Goal: Information Seeking & Learning: Learn about a topic

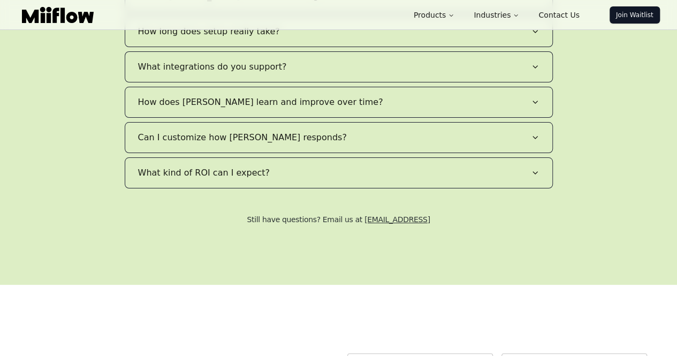
scroll to position [2114, 0]
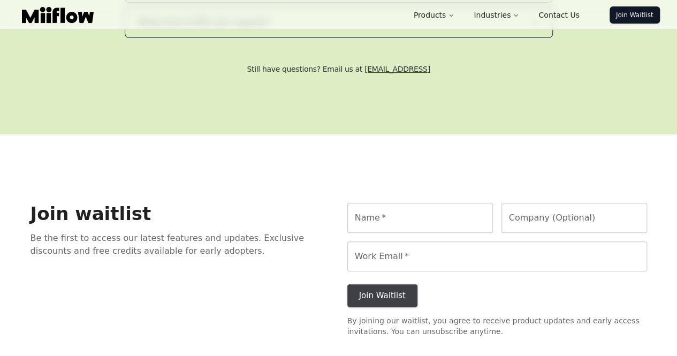
click at [195, 224] on div "Join waitlist Be the first to access our latest features and updates. Exclusive…" at bounding box center [180, 270] width 300 height 134
click at [570, 12] on link "Contact Us" at bounding box center [559, 14] width 58 height 21
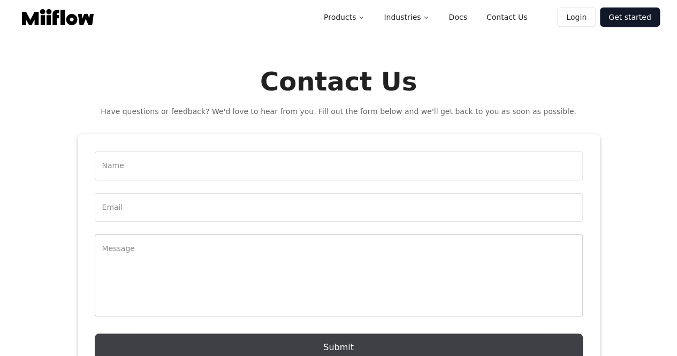
scroll to position [114, 0]
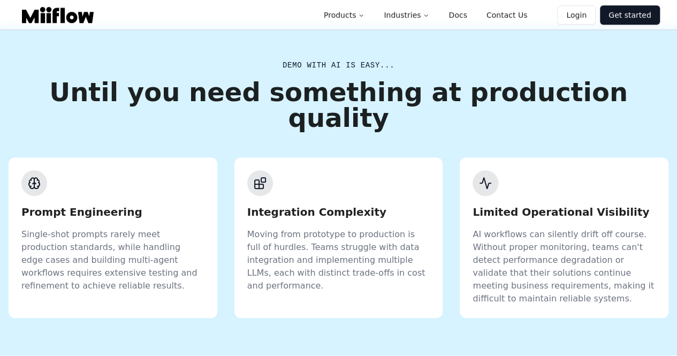
scroll to position [342, 0]
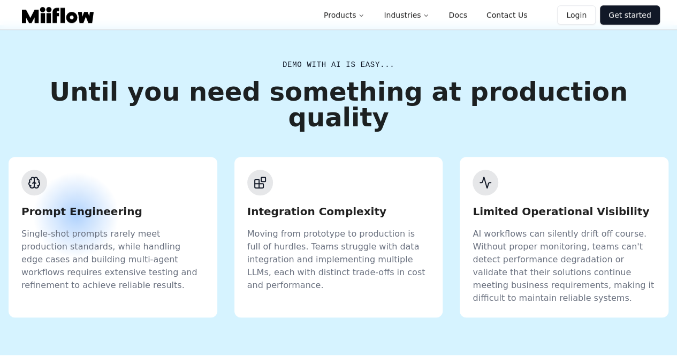
click at [76, 204] on h3 "Prompt Engineering" at bounding box center [112, 211] width 183 height 15
copy h3 "Prompt Engineering"
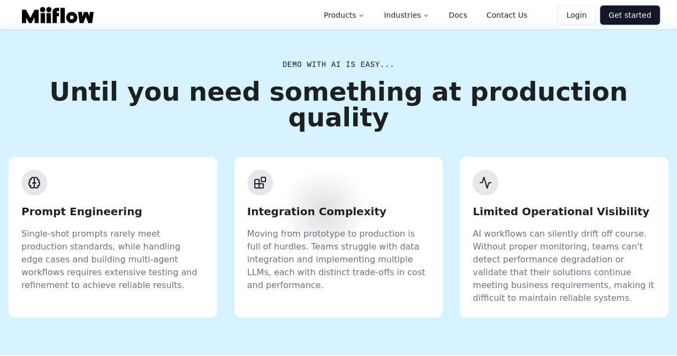
click at [324, 204] on h3 "Integration Complexity" at bounding box center [338, 211] width 183 height 15
copy h3 "Integration Complexity"
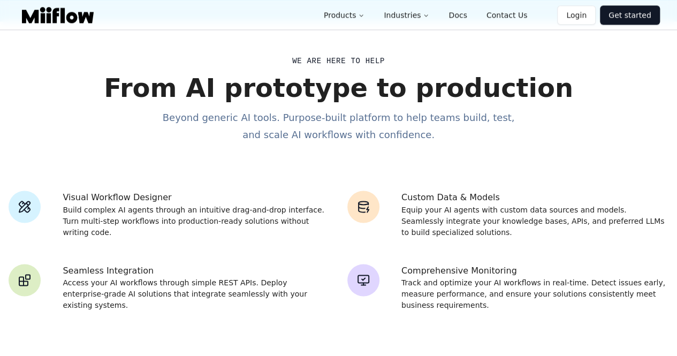
scroll to position [678, 0]
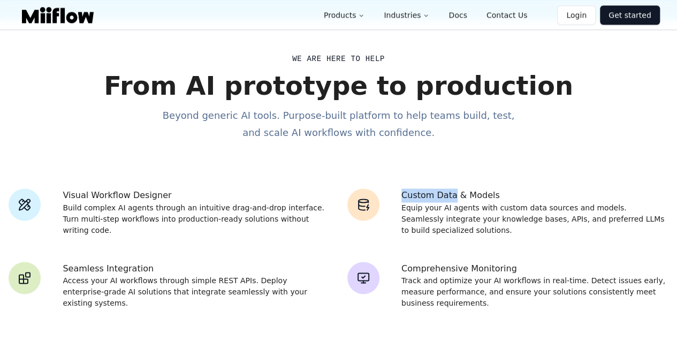
drag, startPoint x: 449, startPoint y: 137, endPoint x: 399, endPoint y: 136, distance: 50.3
click at [399, 188] on div "Custom Data & Models Equip your AI agents with custom data sources and models. …" at bounding box center [507, 212] width 321 height 48
copy h6 "Custom Data"
click at [477, 262] on h6 "Comprehensive Monitoring" at bounding box center [534, 269] width 267 height 14
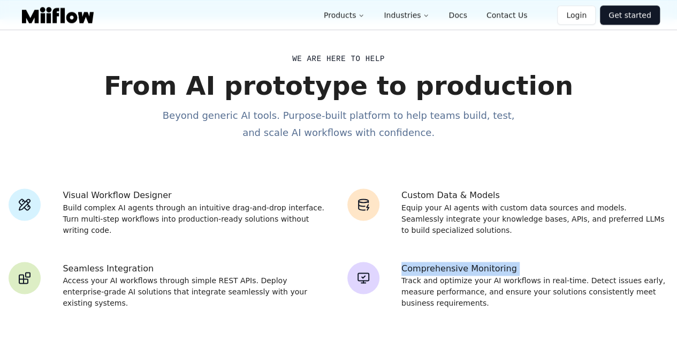
click at [477, 262] on h6 "Comprehensive Monitoring" at bounding box center [534, 269] width 267 height 14
copy h6 "Comprehensive Monitoring"
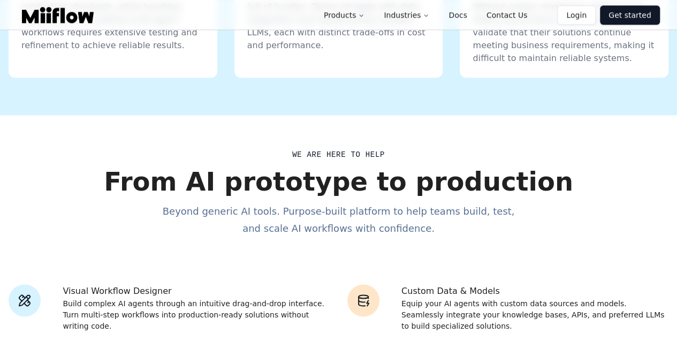
scroll to position [582, 0]
click at [290, 168] on h3 "From AI prototype to production" at bounding box center [338, 181] width 659 height 26
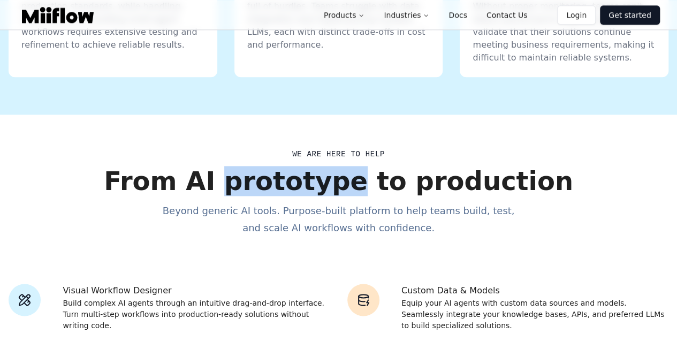
click at [290, 168] on h3 "From AI prototype to production" at bounding box center [338, 181] width 659 height 26
copy h3 "prototype"
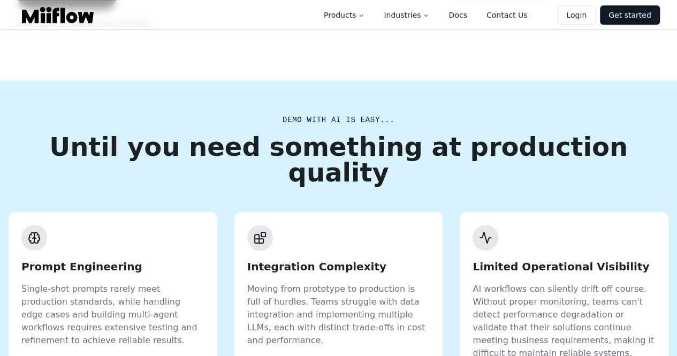
scroll to position [286, 0]
